Goal: Task Accomplishment & Management: Manage account settings

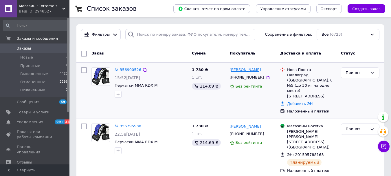
click at [247, 70] on link "[PERSON_NAME]" at bounding box center [245, 69] width 31 height 5
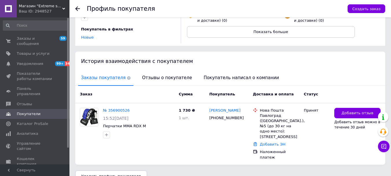
scroll to position [89, 0]
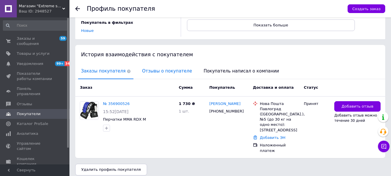
click at [148, 71] on span "Отзывы о покупателе" at bounding box center [167, 71] width 56 height 15
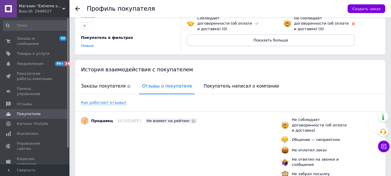
scroll to position [0, 0]
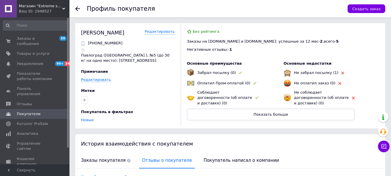
click at [76, 10] on use at bounding box center [77, 8] width 5 height 5
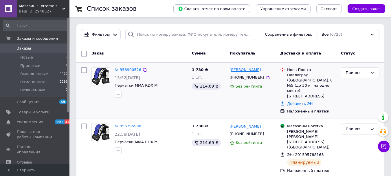
click at [248, 69] on link "[PERSON_NAME]" at bounding box center [245, 69] width 31 height 5
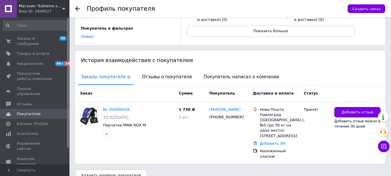
scroll to position [89, 0]
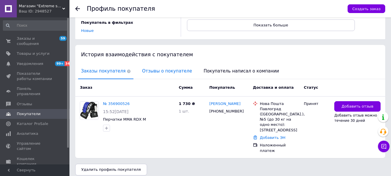
click at [151, 71] on span "Отзывы о покупателе" at bounding box center [167, 71] width 56 height 15
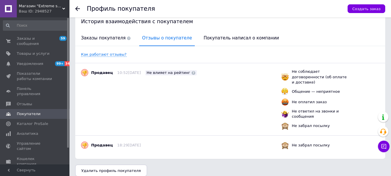
scroll to position [123, 0]
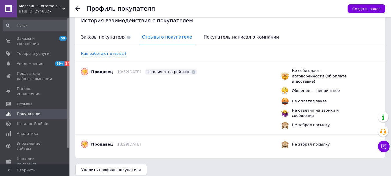
click at [75, 8] on icon at bounding box center [77, 8] width 5 height 5
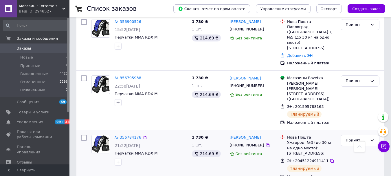
scroll to position [29, 0]
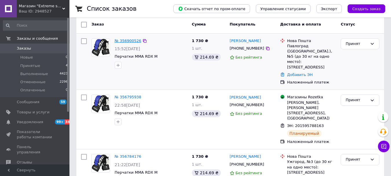
click at [129, 41] on link "№ 356900526" at bounding box center [128, 40] width 27 height 4
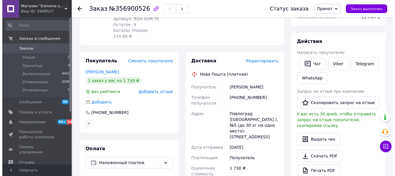
scroll to position [87, 0]
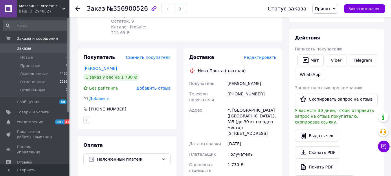
click at [258, 55] on span "Редактировать" at bounding box center [260, 57] width 32 height 5
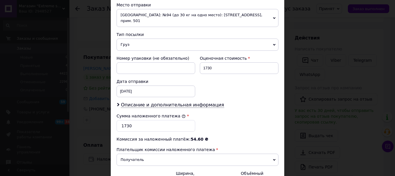
scroll to position [203, 0]
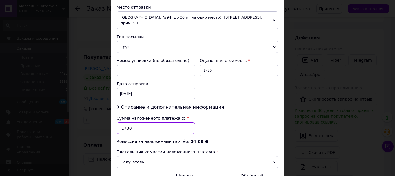
click at [145, 123] on input "1730" at bounding box center [156, 128] width 79 height 12
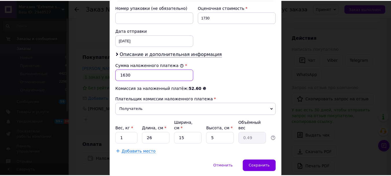
scroll to position [266, 0]
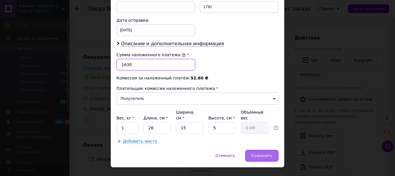
type input "1630"
click at [261, 150] on div "Сохранить" at bounding box center [261, 156] width 33 height 12
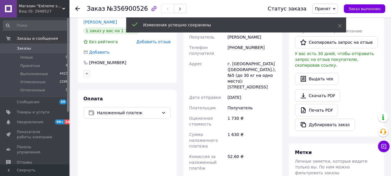
scroll to position [232, 0]
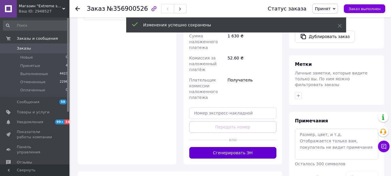
click at [227, 147] on button "Сгенерировать ЭН" at bounding box center [232, 153] width 87 height 12
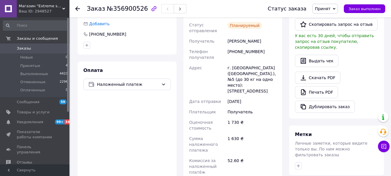
scroll to position [87, 0]
